Goal: Transaction & Acquisition: Download file/media

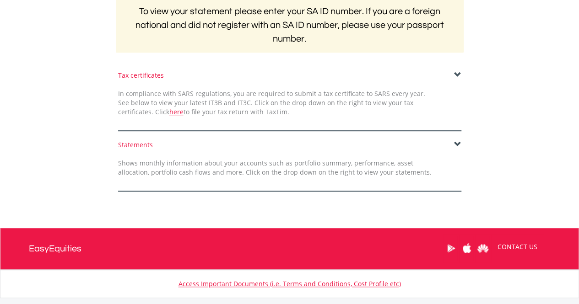
scroll to position [229, 0]
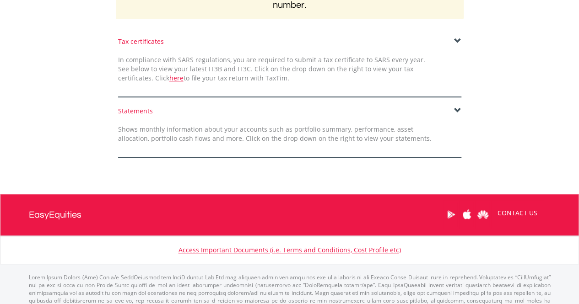
click at [457, 109] on span at bounding box center [457, 110] width 7 height 7
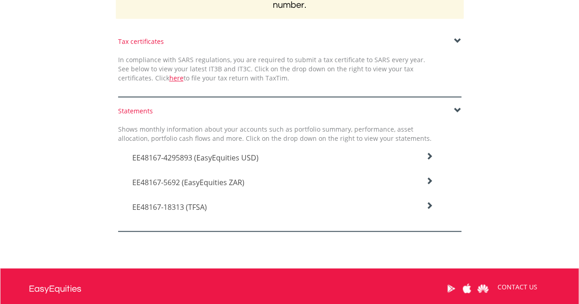
click at [426, 157] on icon at bounding box center [428, 156] width 7 height 7
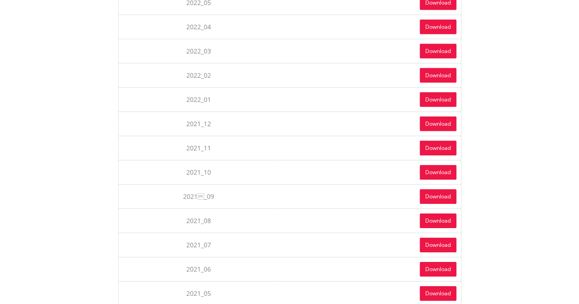
scroll to position [1464, 0]
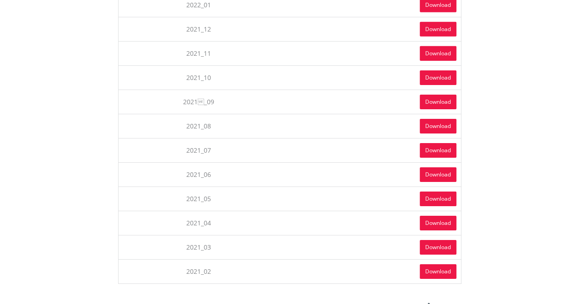
click at [442, 264] on link "Download" at bounding box center [437, 271] width 37 height 15
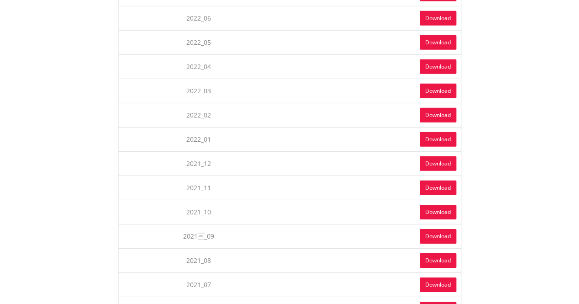
scroll to position [1327, 0]
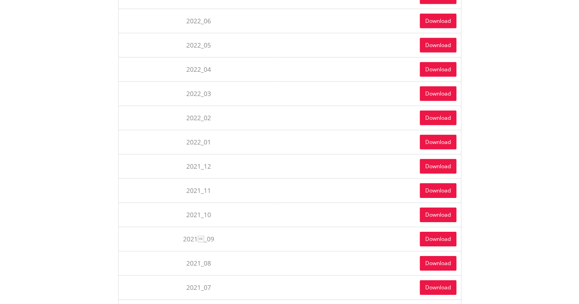
click at [447, 111] on link "Download" at bounding box center [437, 118] width 37 height 15
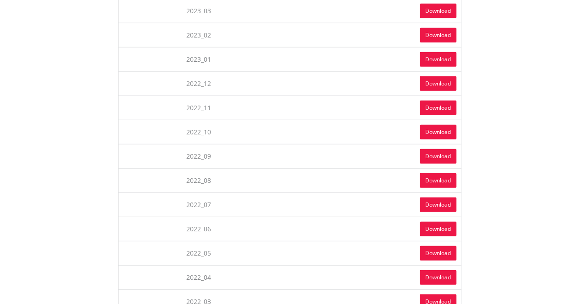
scroll to position [1098, 0]
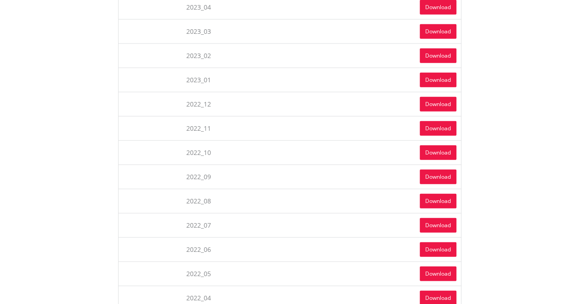
click at [441, 49] on link "Download" at bounding box center [437, 55] width 37 height 15
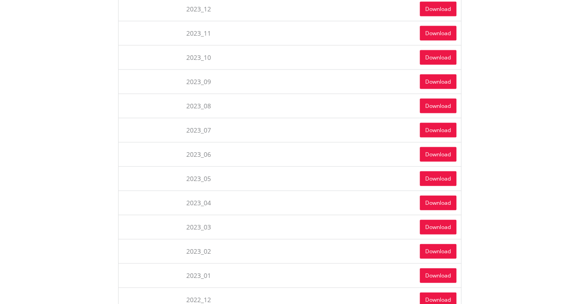
scroll to position [823, 0]
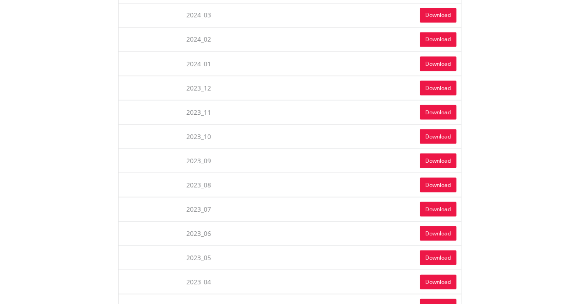
click at [429, 32] on link "Download" at bounding box center [437, 39] width 37 height 15
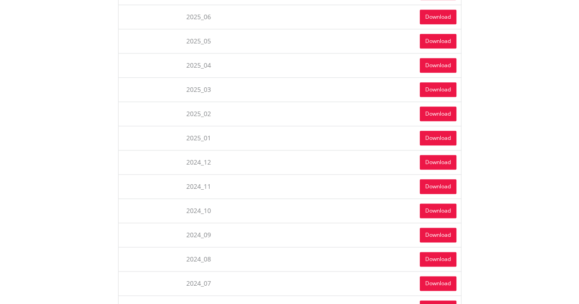
scroll to position [457, 0]
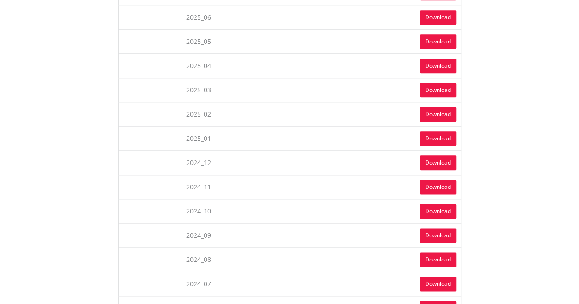
click at [430, 112] on link "Download" at bounding box center [437, 114] width 37 height 15
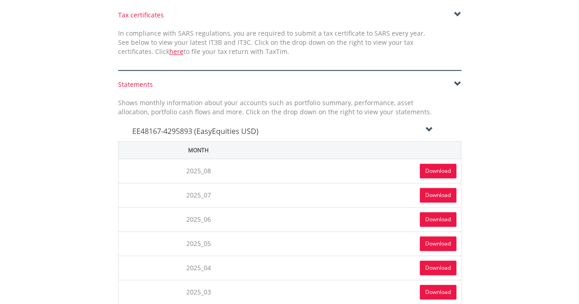
scroll to position [229, 0]
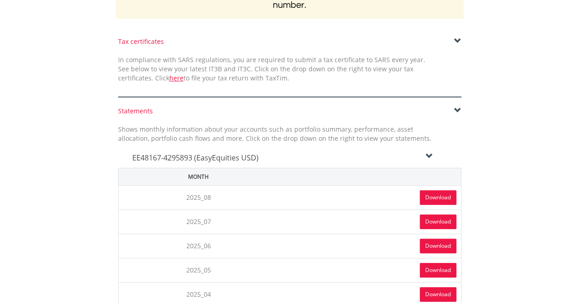
click at [430, 156] on icon at bounding box center [428, 156] width 7 height 7
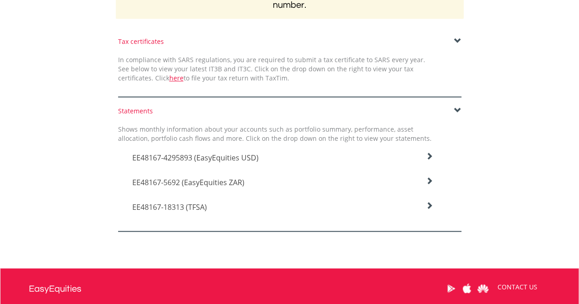
click at [428, 183] on icon at bounding box center [428, 180] width 7 height 7
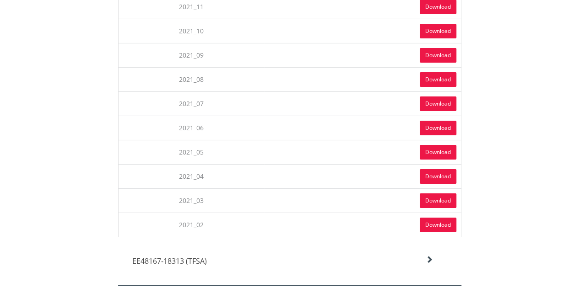
scroll to position [1555, 0]
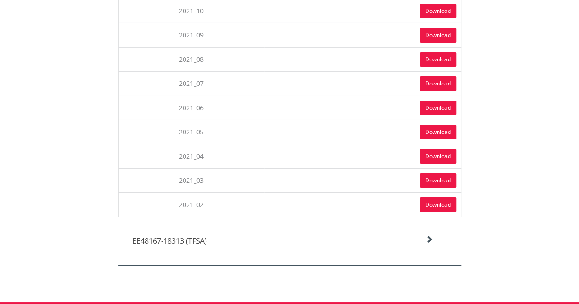
click at [431, 198] on link "Download" at bounding box center [437, 205] width 37 height 15
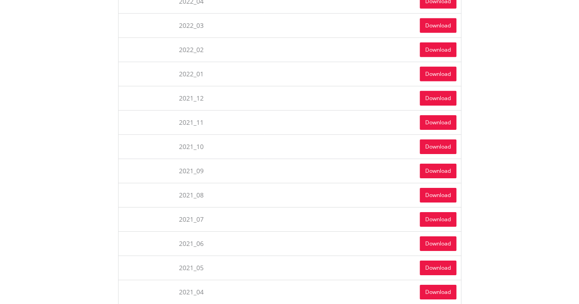
scroll to position [1418, 0]
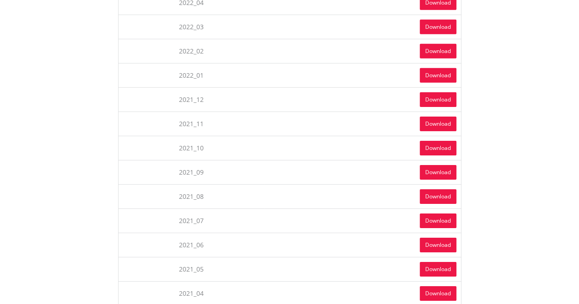
click at [433, 44] on link "Download" at bounding box center [437, 51] width 37 height 15
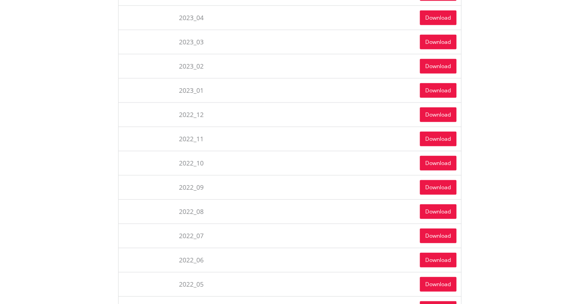
scroll to position [1098, 0]
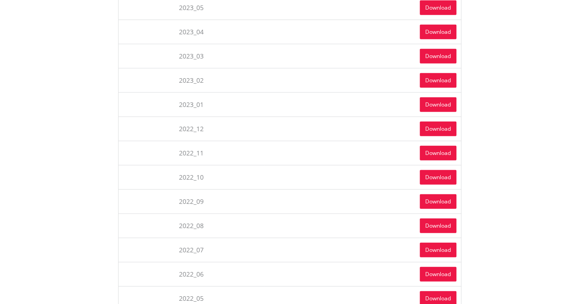
click at [445, 73] on link "Download" at bounding box center [437, 80] width 37 height 15
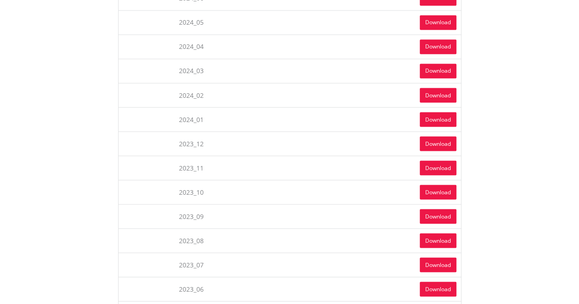
scroll to position [778, 0]
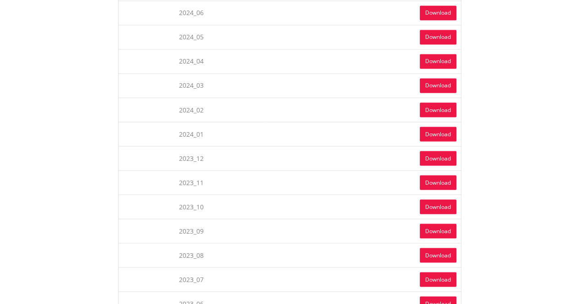
click at [434, 58] on link "Download" at bounding box center [437, 61] width 37 height 15
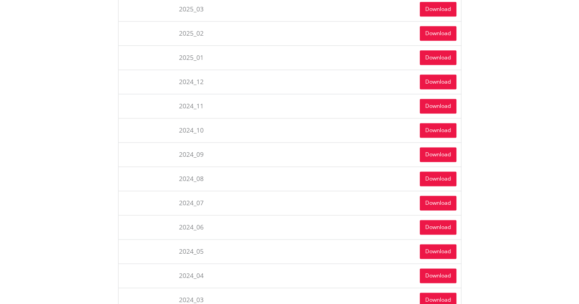
scroll to position [549, 0]
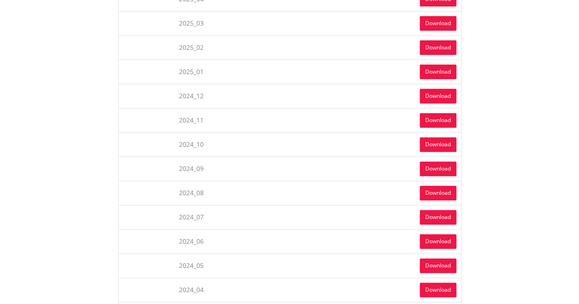
click at [438, 47] on link "Download" at bounding box center [437, 47] width 37 height 15
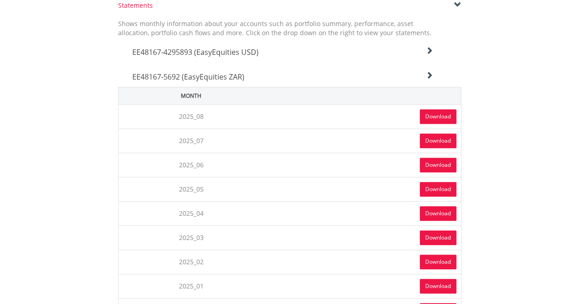
scroll to position [320, 0]
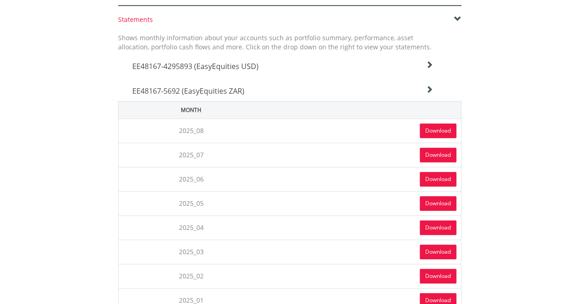
click at [431, 89] on icon at bounding box center [428, 89] width 7 height 7
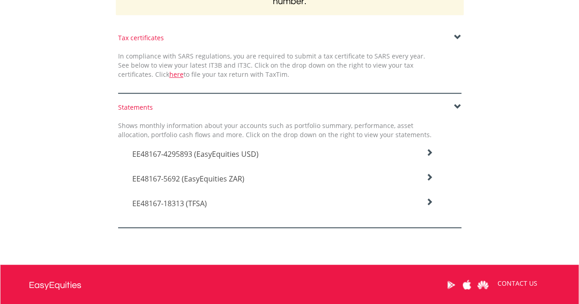
scroll to position [229, 0]
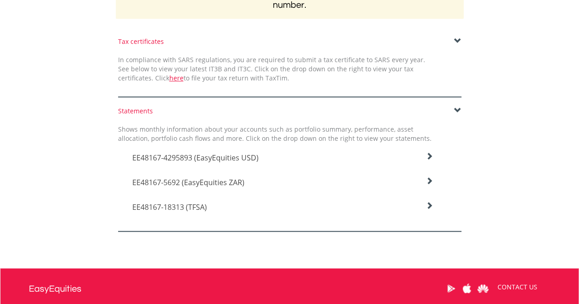
click at [431, 206] on icon at bounding box center [428, 205] width 7 height 7
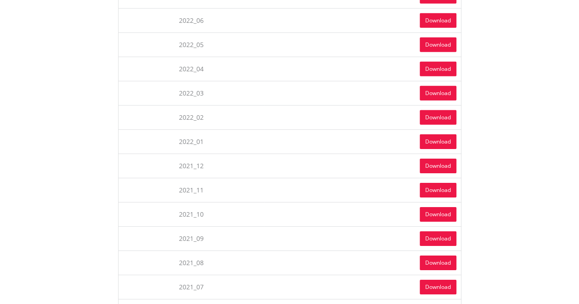
scroll to position [1372, 0]
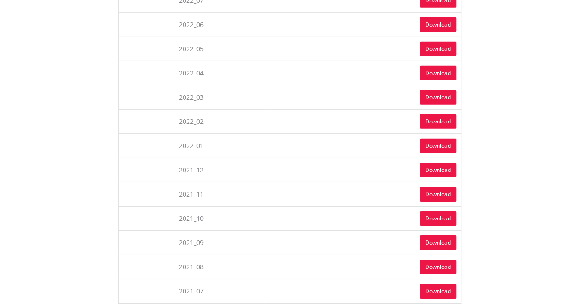
click at [435, 115] on link "Download" at bounding box center [437, 121] width 37 height 15
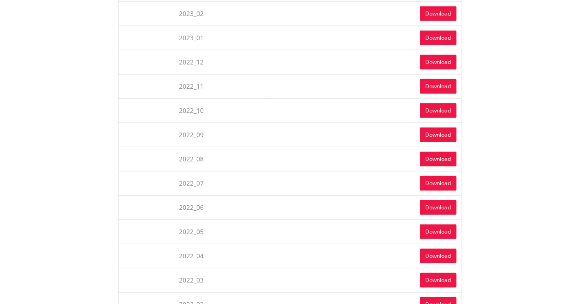
scroll to position [1144, 0]
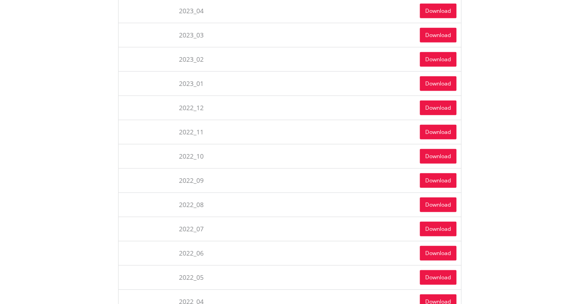
click at [433, 53] on link "Download" at bounding box center [437, 59] width 37 height 15
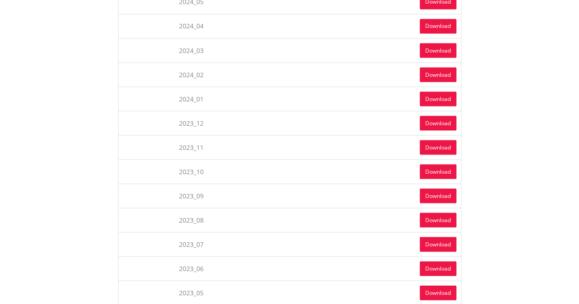
scroll to position [823, 0]
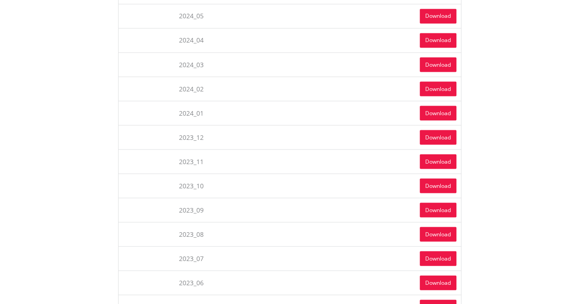
click at [441, 82] on link "Download" at bounding box center [437, 88] width 37 height 15
click at [548, 95] on div "Statements Shows monthly information about your accounts such as portfolio summ…" at bounding box center [289, 242] width 535 height 1461
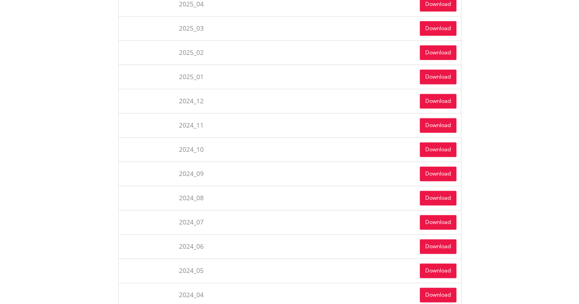
scroll to position [549, 0]
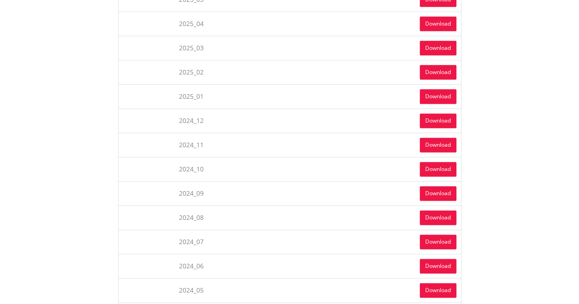
click at [438, 70] on link "Download" at bounding box center [437, 72] width 37 height 15
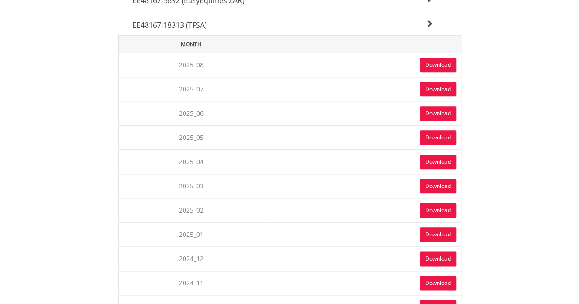
scroll to position [274, 0]
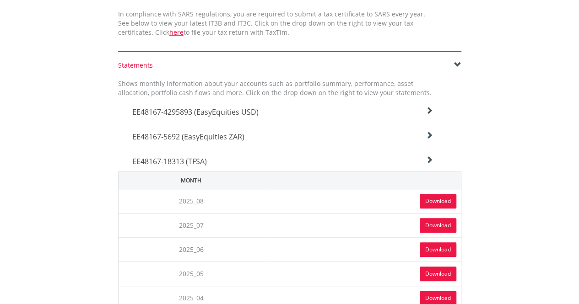
drag, startPoint x: 428, startPoint y: 159, endPoint x: 457, endPoint y: 156, distance: 28.9
click at [428, 159] on icon at bounding box center [428, 159] width 7 height 7
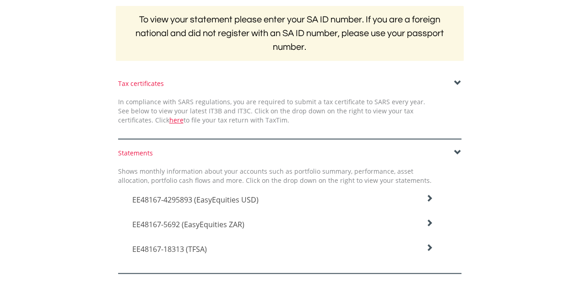
scroll to position [324, 0]
